Goal: Check status: Check status

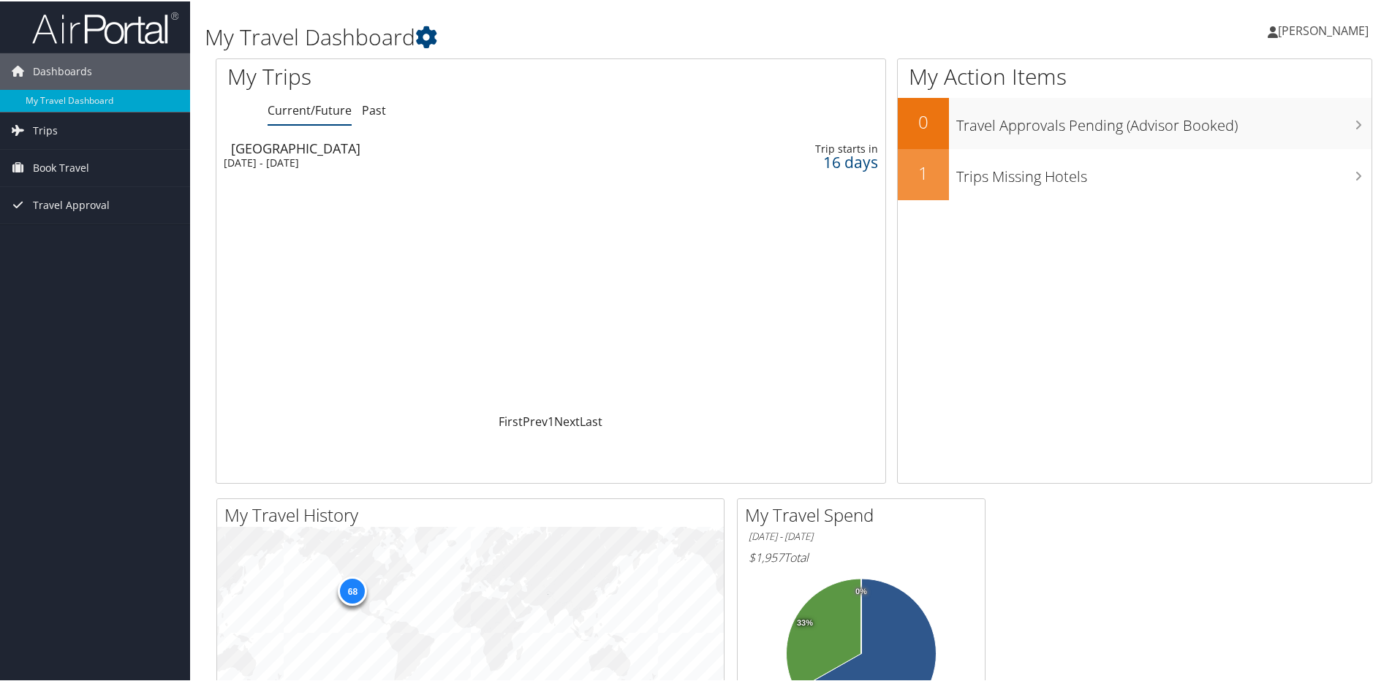
click at [265, 156] on div "[DATE] - [DATE]" at bounding box center [436, 161] width 424 height 13
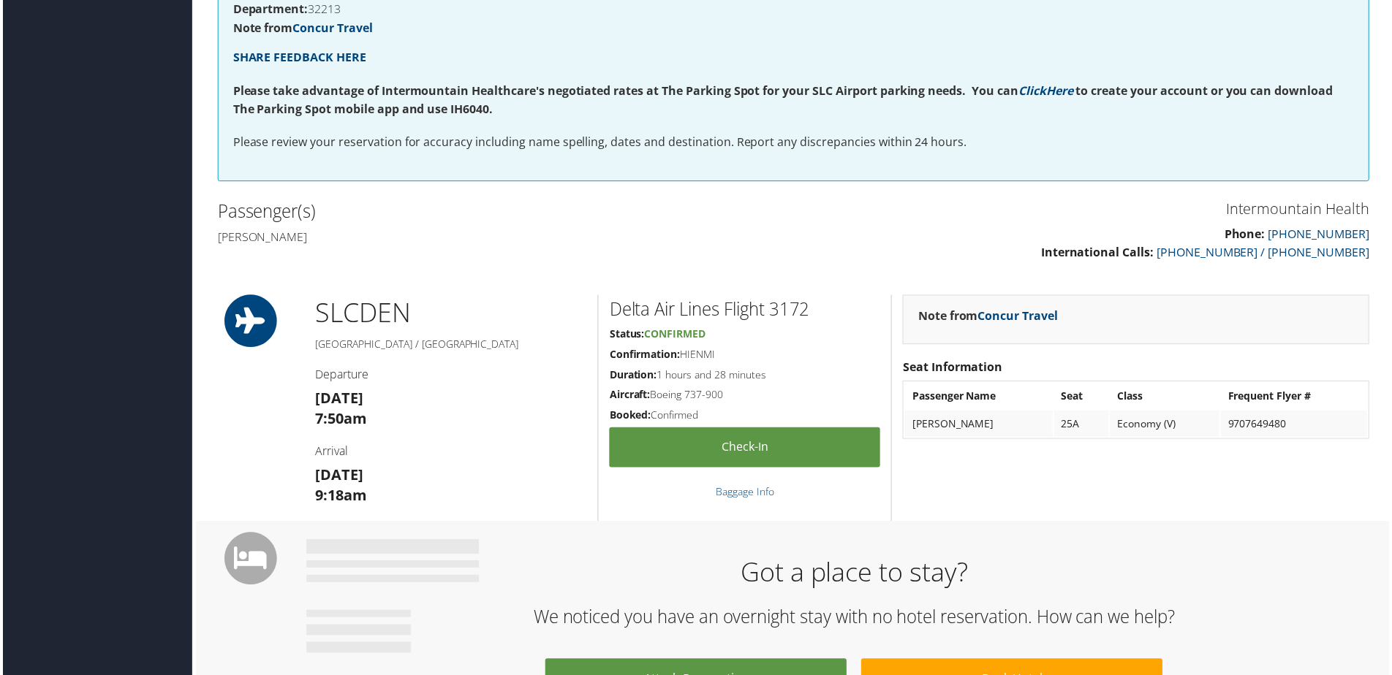
scroll to position [292, 0]
click at [1027, 319] on link "Concur Travel" at bounding box center [1019, 316] width 80 height 16
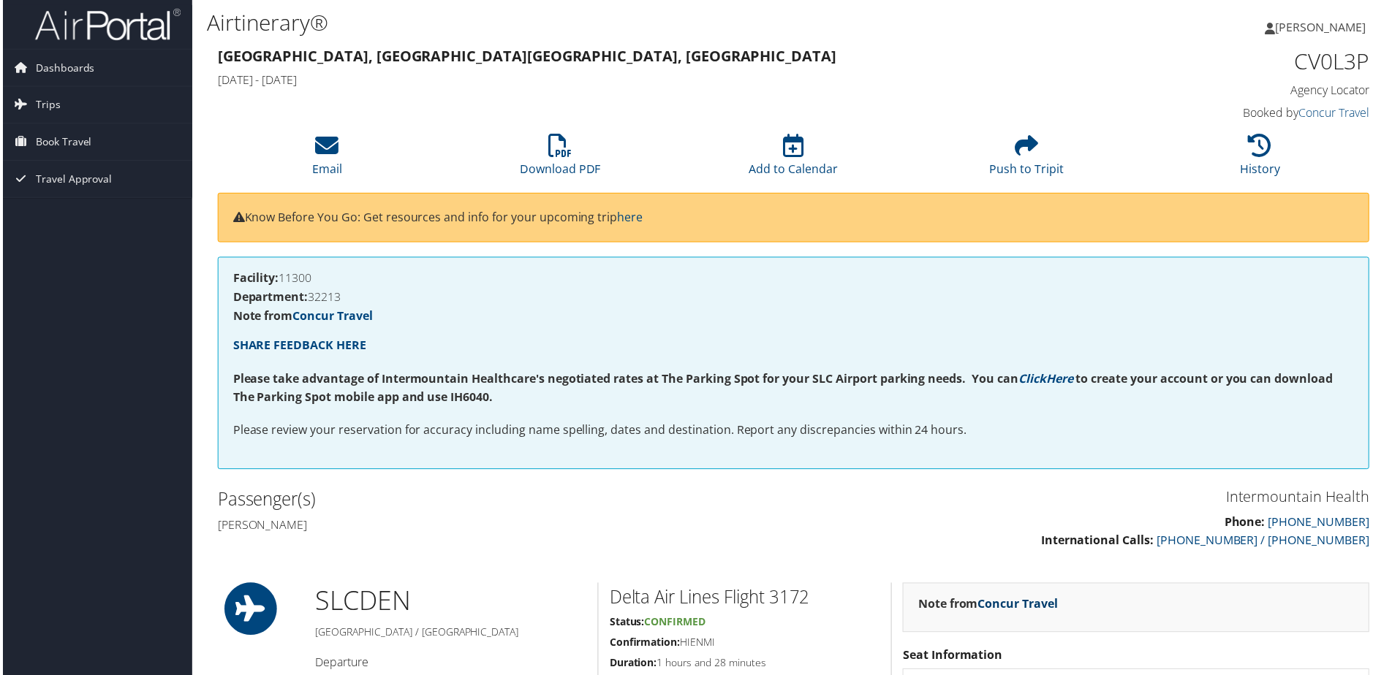
scroll to position [0, 0]
